Goal: Information Seeking & Learning: Learn about a topic

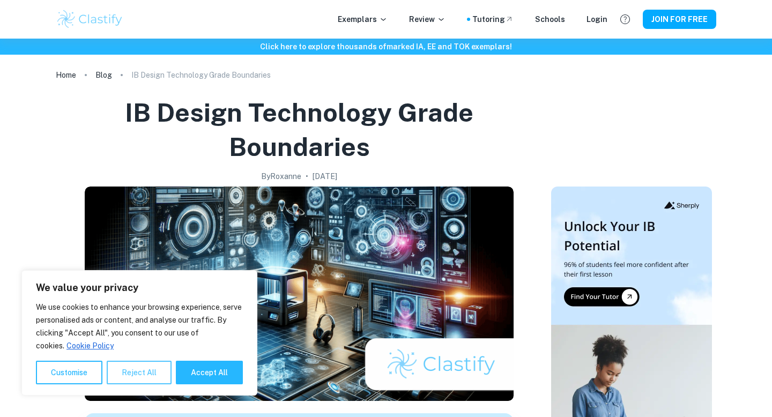
click at [131, 369] on button "Reject All" at bounding box center [139, 373] width 65 height 24
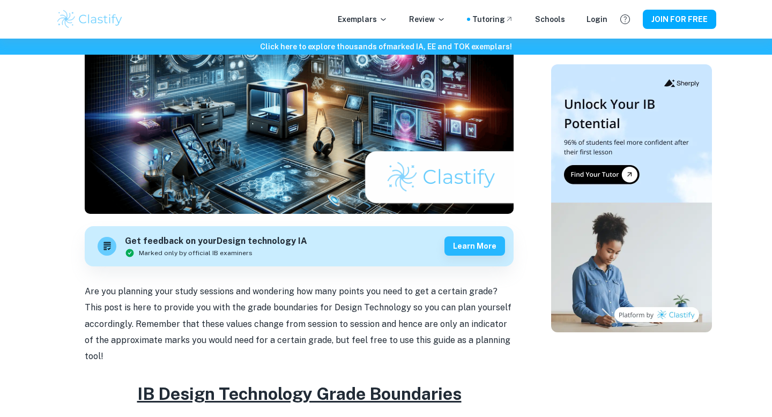
scroll to position [38, 0]
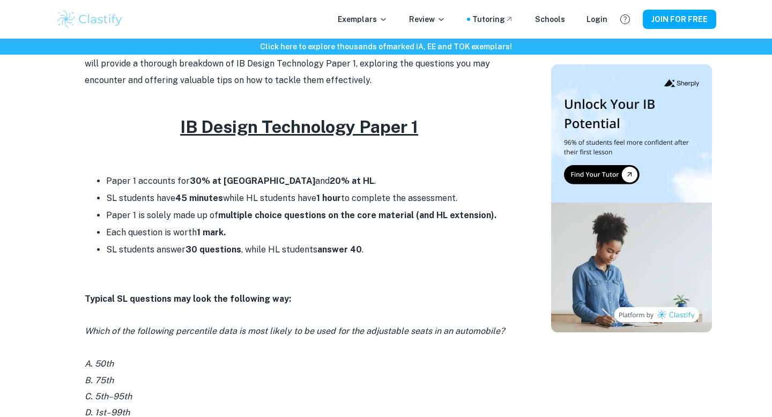
scroll to position [397, 0]
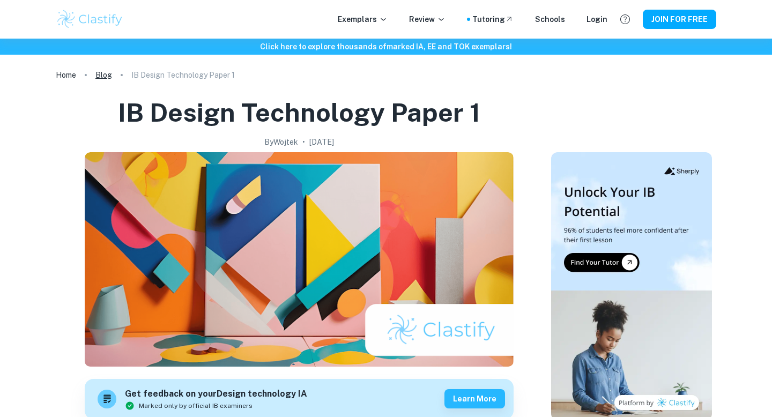
click at [105, 76] on link "Blog" at bounding box center [103, 75] width 17 height 15
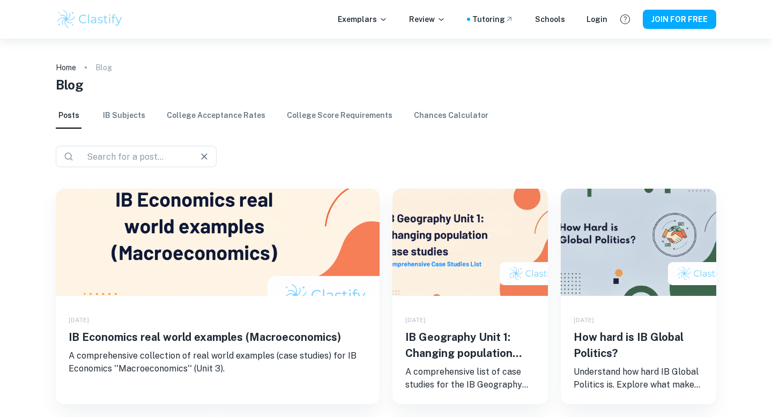
click at [160, 157] on input "text" at bounding box center [132, 156] width 99 height 15
type input "IB DESIGN TECHNOLOGY PAPER 2"
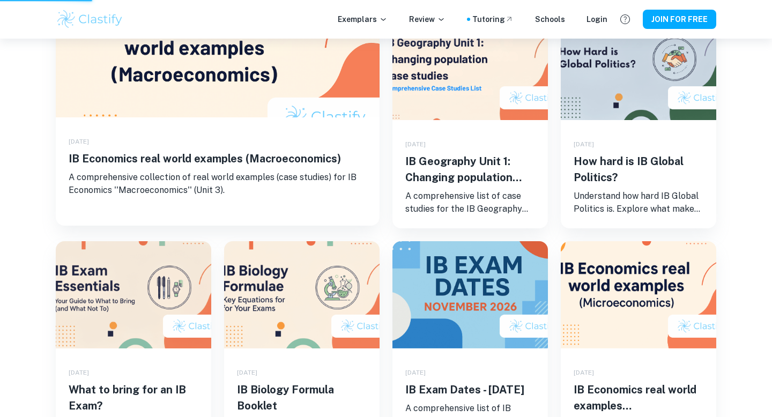
scroll to position [209, 0]
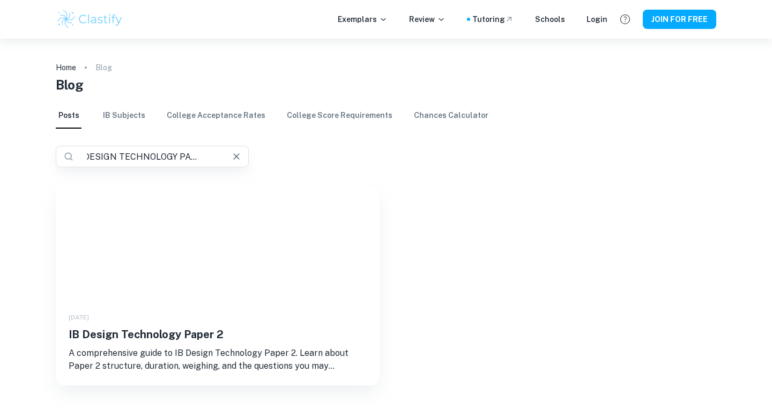
scroll to position [27, 0]
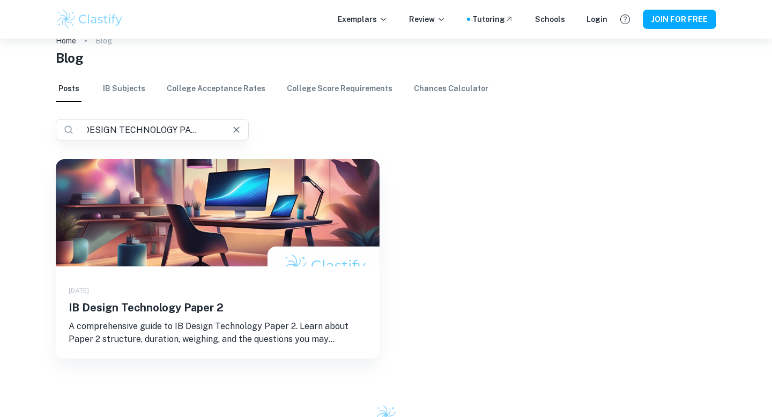
click at [168, 308] on h5 "IB Design Technology Paper 2" at bounding box center [218, 308] width 298 height 16
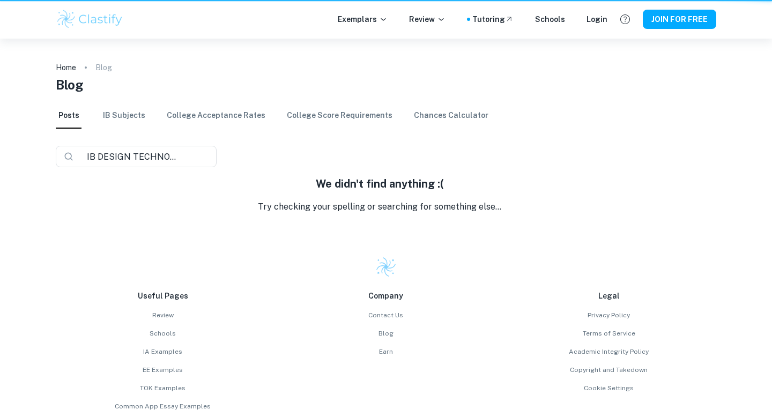
scroll to position [27, 0]
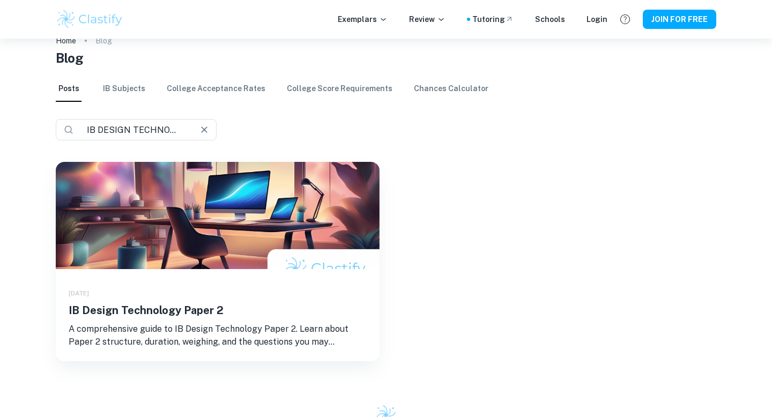
click at [175, 132] on input "IB DESIGN TECHNOLOGY PAPER 2" at bounding box center [132, 129] width 99 height 15
click at [213, 128] on input "IB DESIGN TECHNOLOGY PAPER 2" at bounding box center [148, 129] width 131 height 15
type input "IB DESIGN TECHNOLOGY PAPER 3"
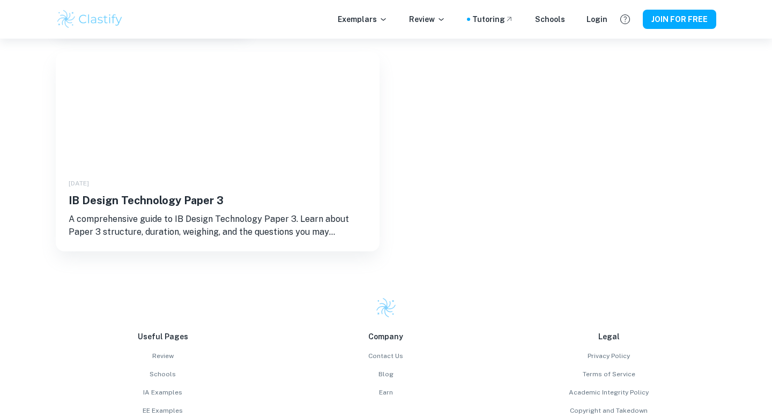
scroll to position [161, 0]
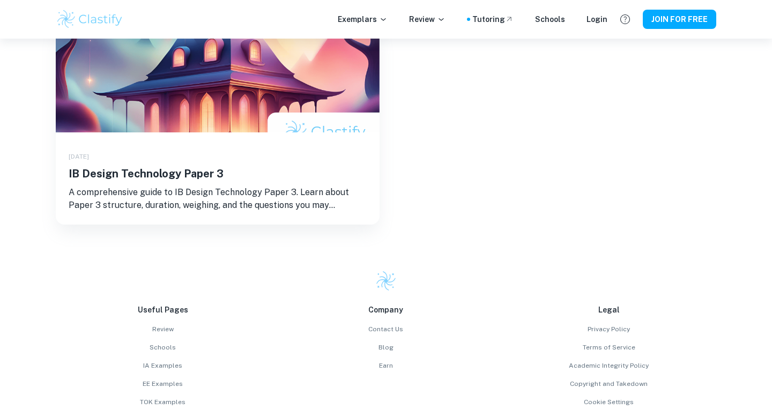
click at [190, 169] on h5 "IB Design Technology Paper 3" at bounding box center [218, 174] width 298 height 16
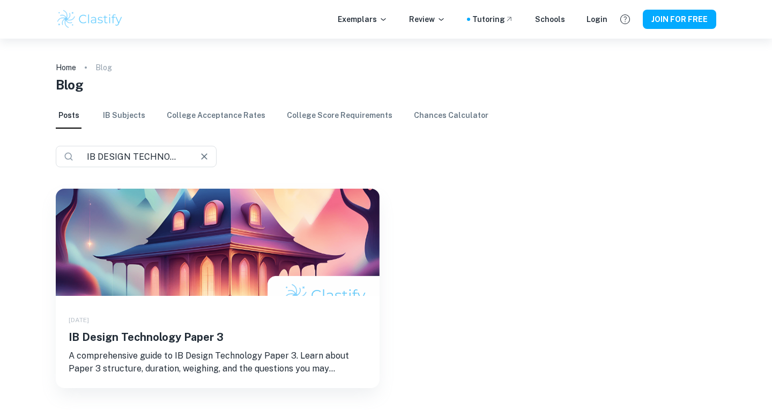
click at [195, 159] on div "​ IB DESIGN TECHNOLOGY PAPER 3 ​" at bounding box center [136, 156] width 161 height 21
click at [213, 157] on input "IB DESIGN TECHNOLOGY PAPER 3" at bounding box center [148, 156] width 131 height 15
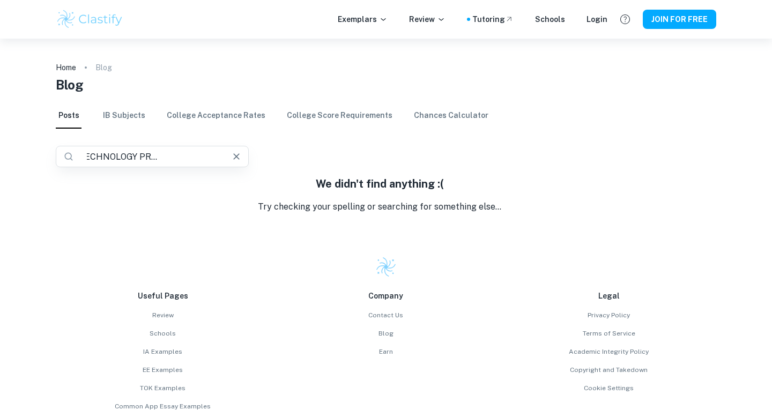
drag, startPoint x: 216, startPoint y: 155, endPoint x: 142, endPoint y: 157, distance: 73.5
click at [141, 157] on div "​ IB DESIGN TECHNOLOGY PRACTICAL WORK ​" at bounding box center [152, 156] width 193 height 21
click at [142, 157] on input "IB DESIGN TECHNOLOGY PRACTICAL WORK" at bounding box center [148, 156] width 131 height 15
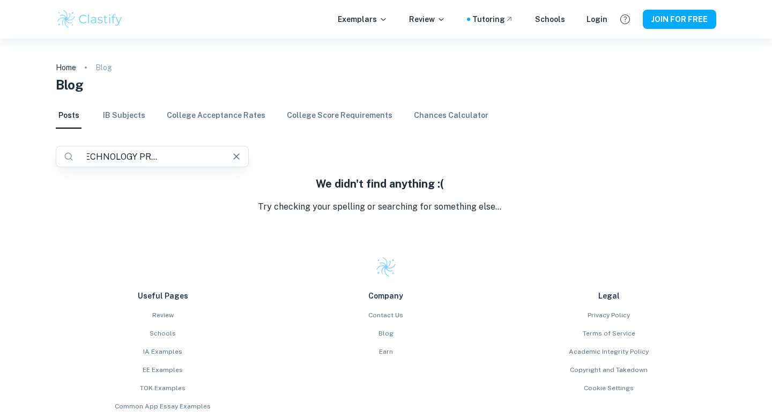
click at [181, 155] on input "IB DESIGN TECHNOLOGY PRACTICAL WORK" at bounding box center [148, 156] width 131 height 15
type input "IB DESIGN TECHNOLOGY DESIGN PROJECT"
